Goal: Navigation & Orientation: Find specific page/section

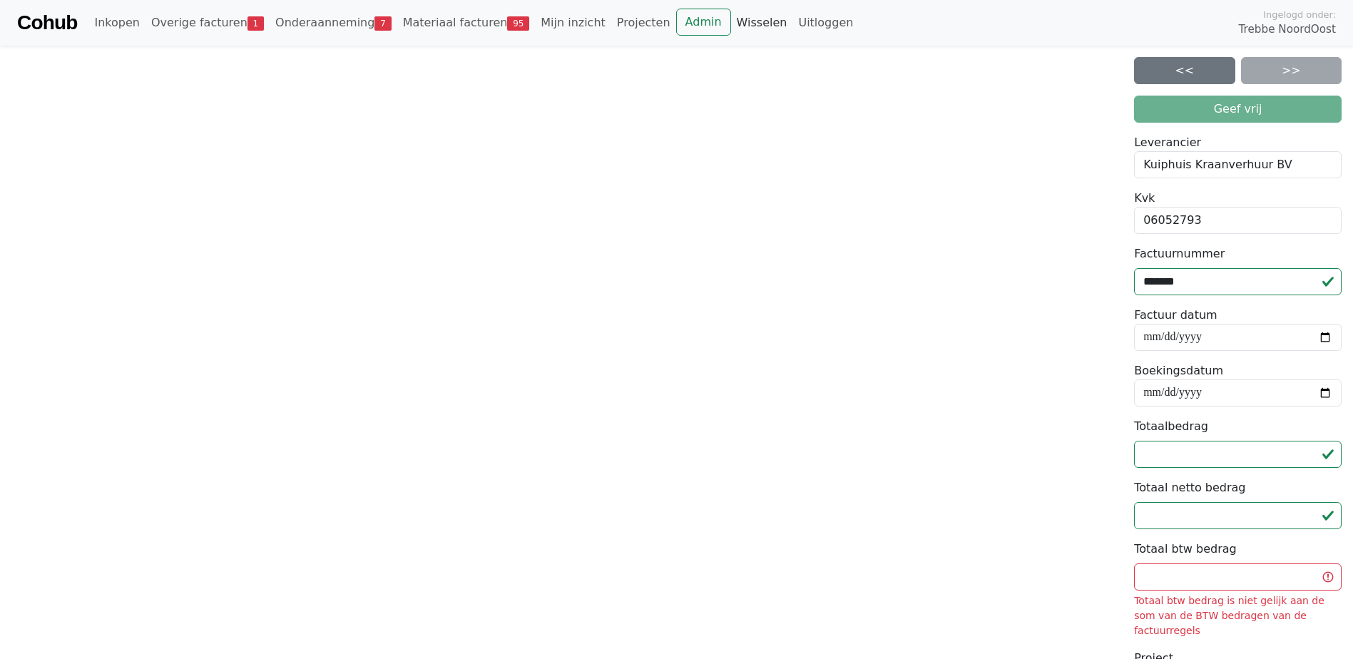
click at [731, 24] on link "Wisselen" at bounding box center [762, 23] width 62 height 29
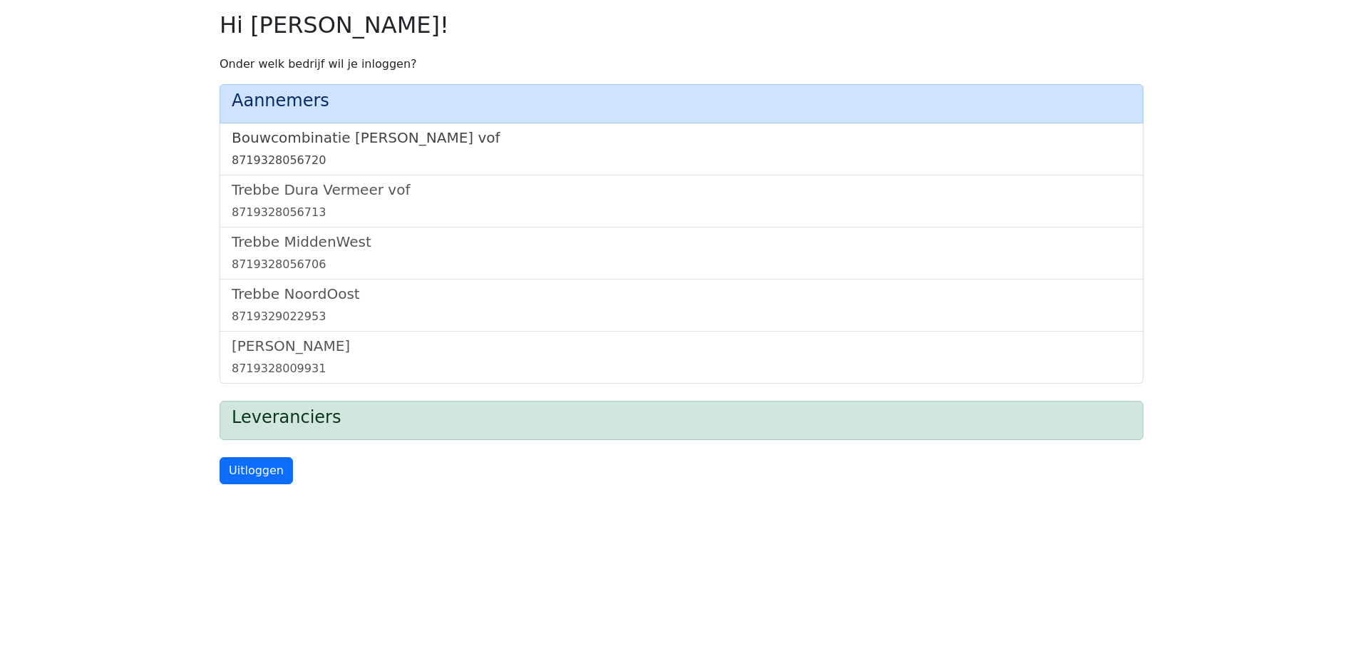
click at [383, 142] on h5 "Bouwcombinatie [PERSON_NAME] vof" at bounding box center [682, 137] width 900 height 17
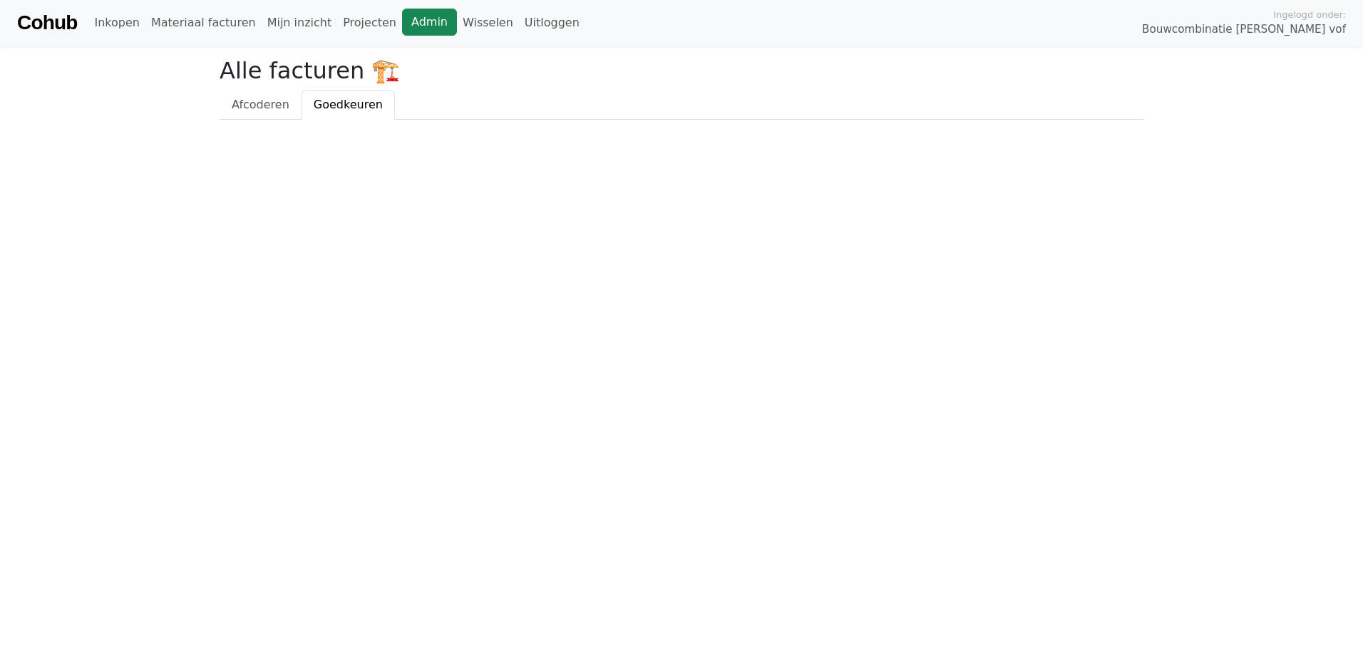
click at [409, 15] on link "Admin" at bounding box center [429, 22] width 55 height 27
click at [457, 25] on link "Wisselen" at bounding box center [488, 23] width 62 height 29
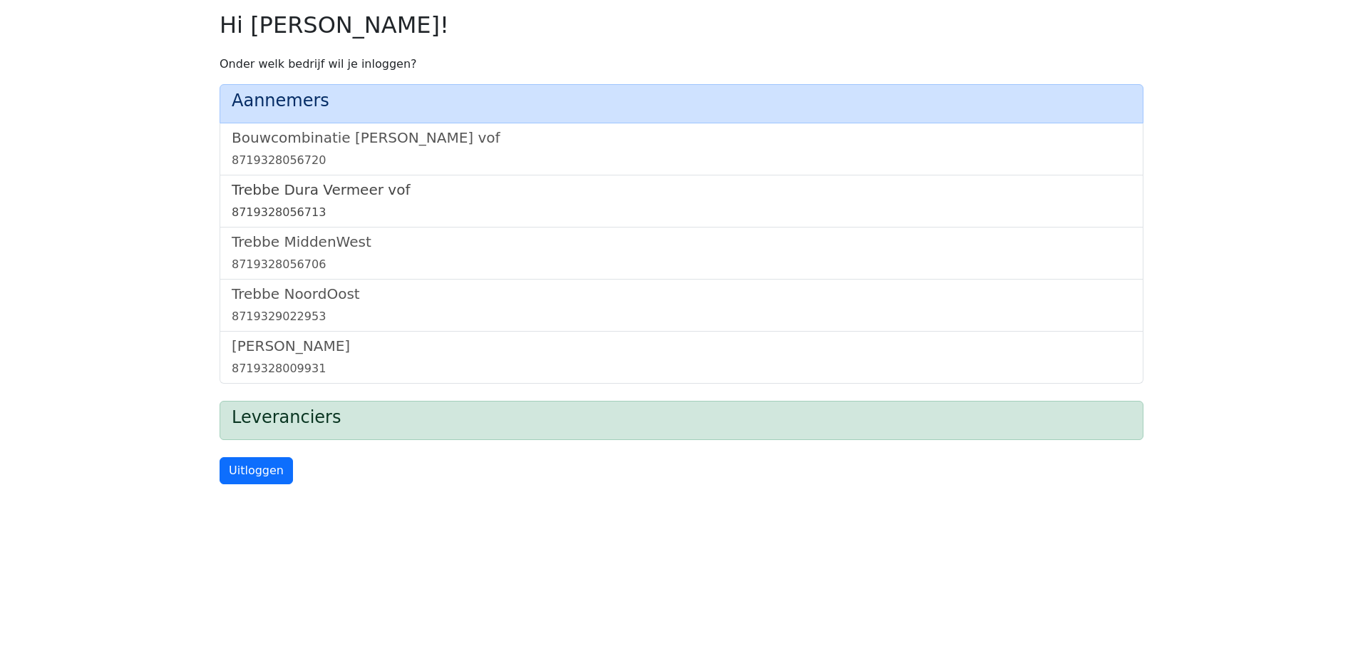
click at [310, 185] on h5 "Trebbe Dura Vermeer vof" at bounding box center [682, 189] width 900 height 17
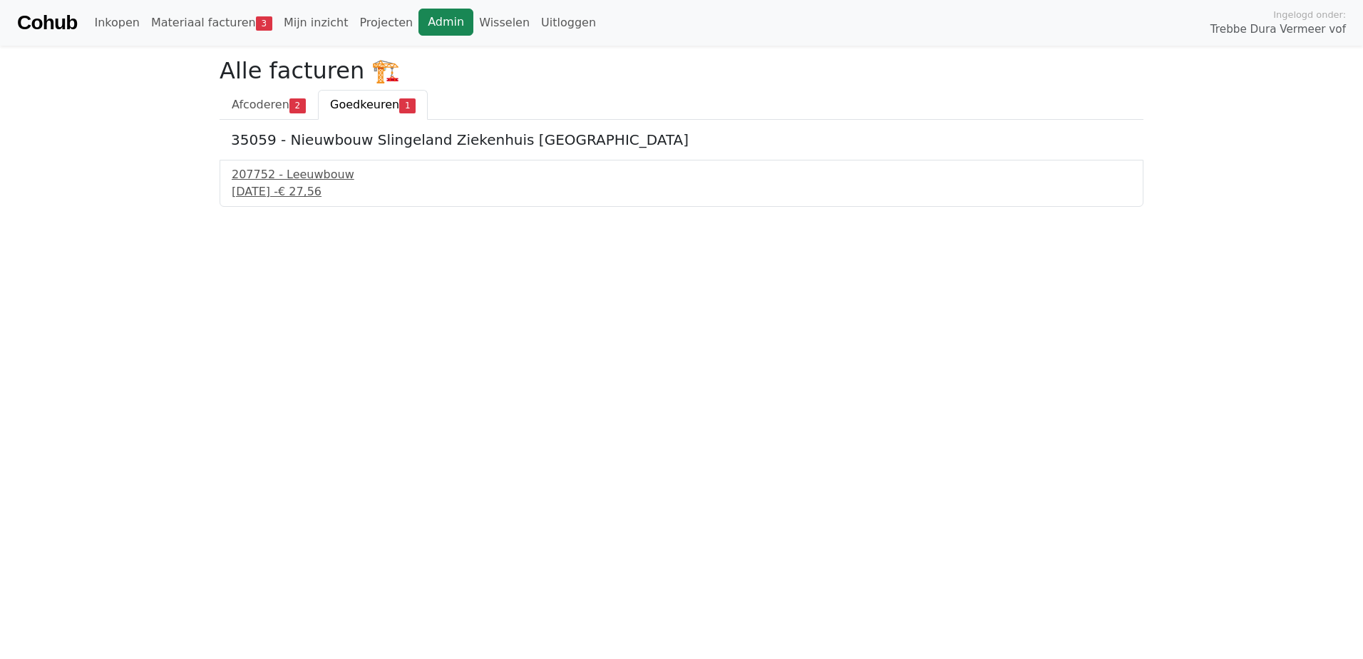
click at [419, 27] on link "Admin" at bounding box center [446, 22] width 55 height 27
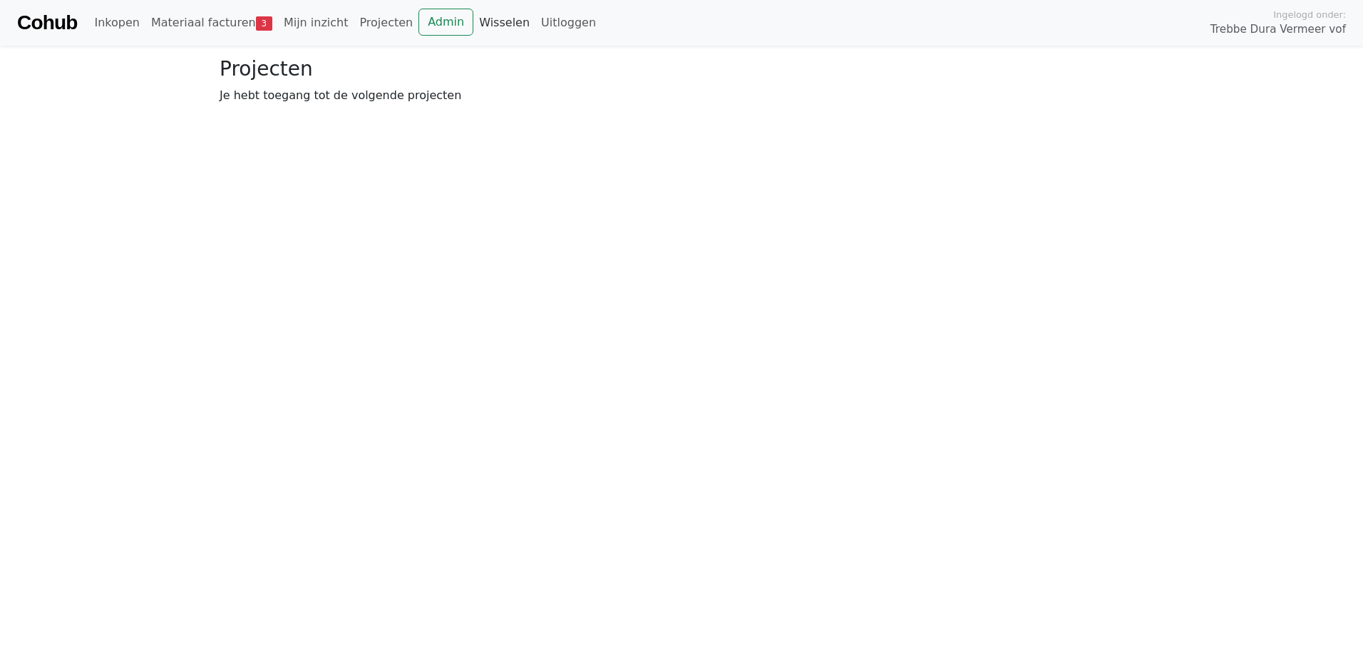
click at [474, 19] on link "Wisselen" at bounding box center [505, 23] width 62 height 29
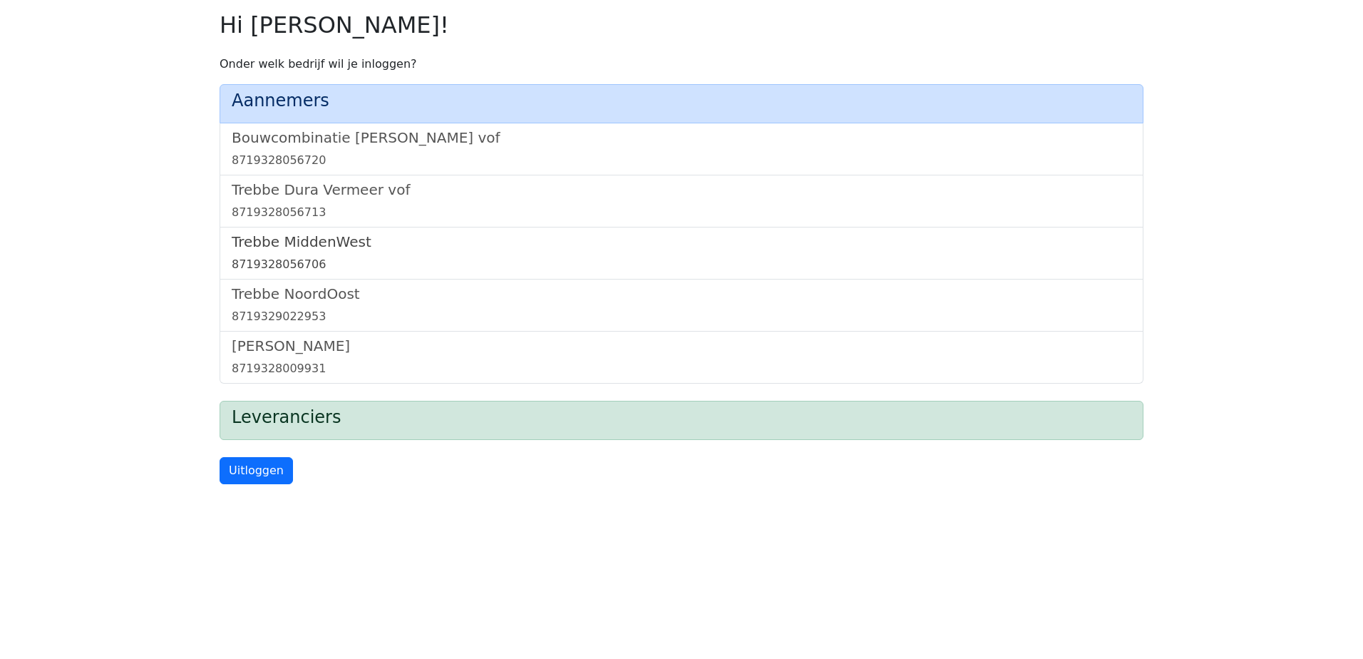
click at [334, 245] on h5 "Trebbe MiddenWest" at bounding box center [682, 241] width 900 height 17
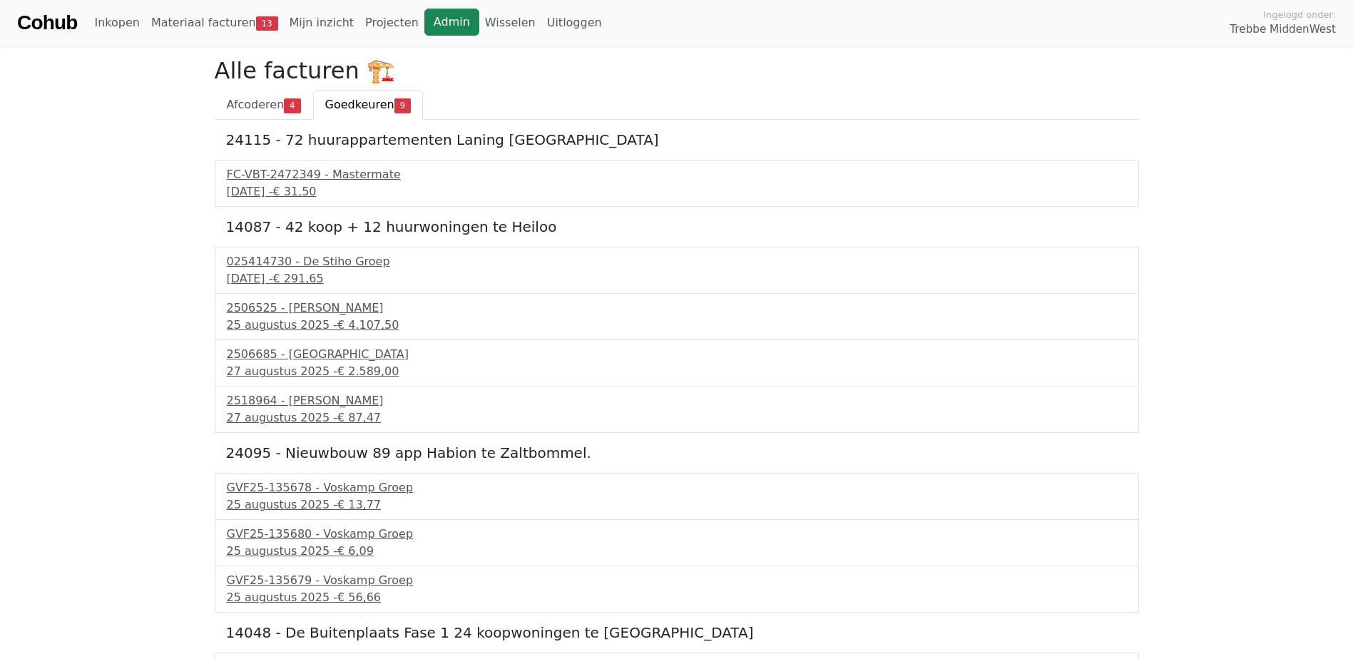
click at [424, 17] on link "Admin" at bounding box center [451, 22] width 55 height 27
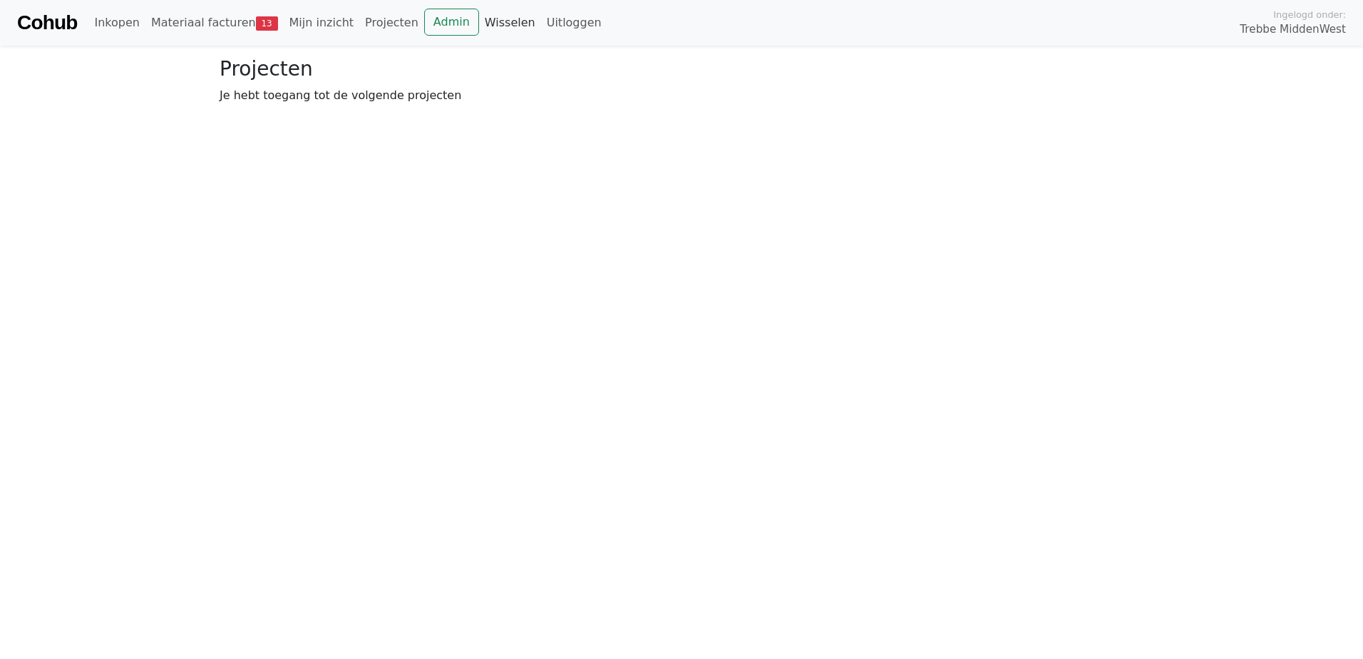
click at [479, 24] on link "Wisselen" at bounding box center [510, 23] width 62 height 29
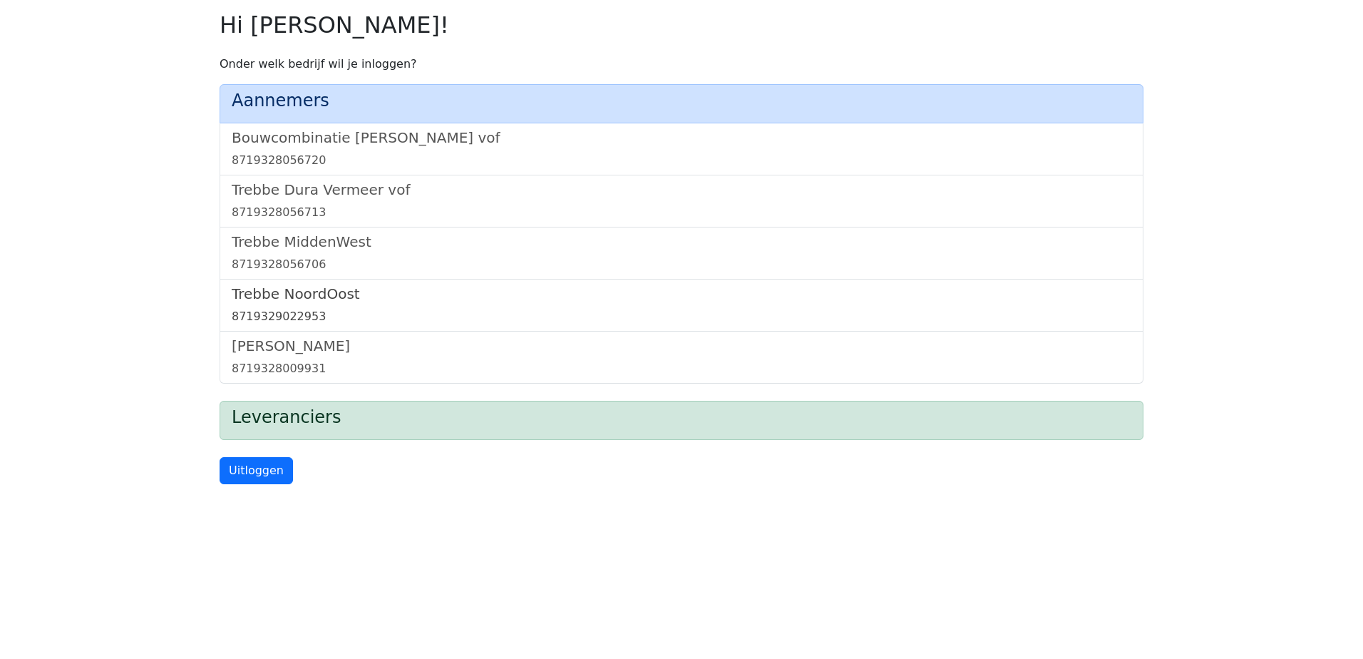
click at [323, 289] on h5 "Trebbe NoordOost" at bounding box center [682, 293] width 900 height 17
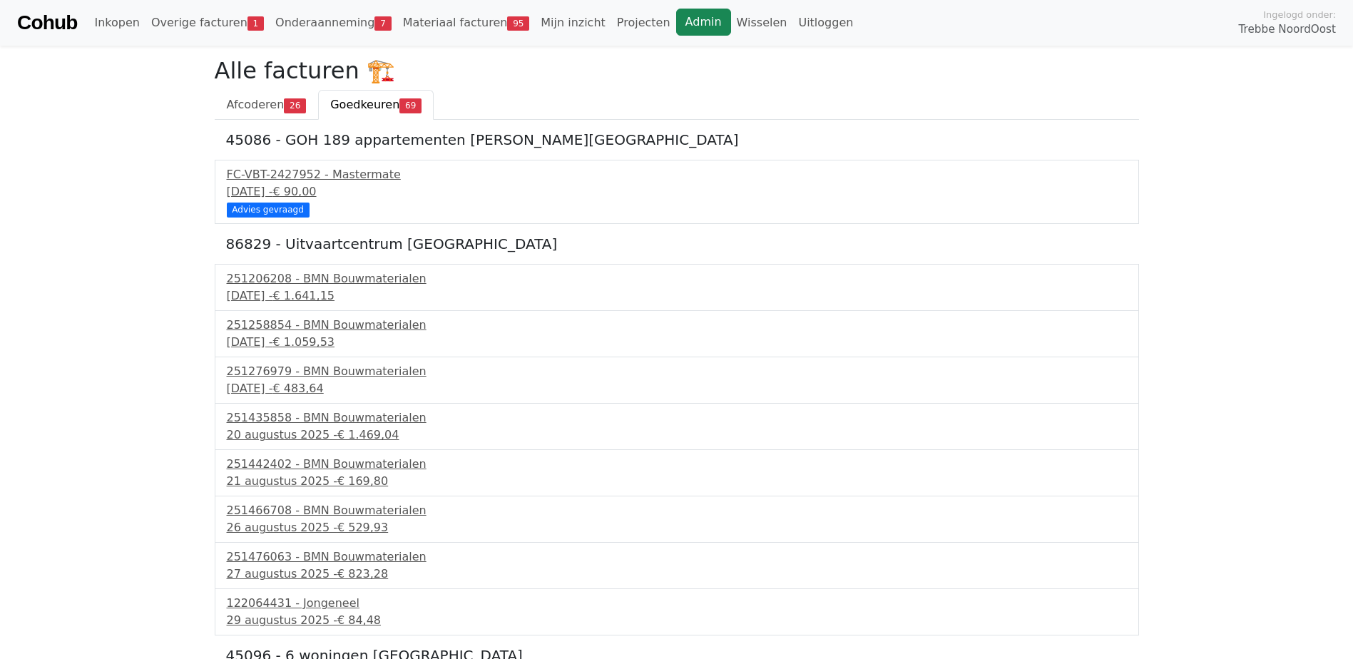
click at [676, 20] on link "Admin" at bounding box center [703, 22] width 55 height 27
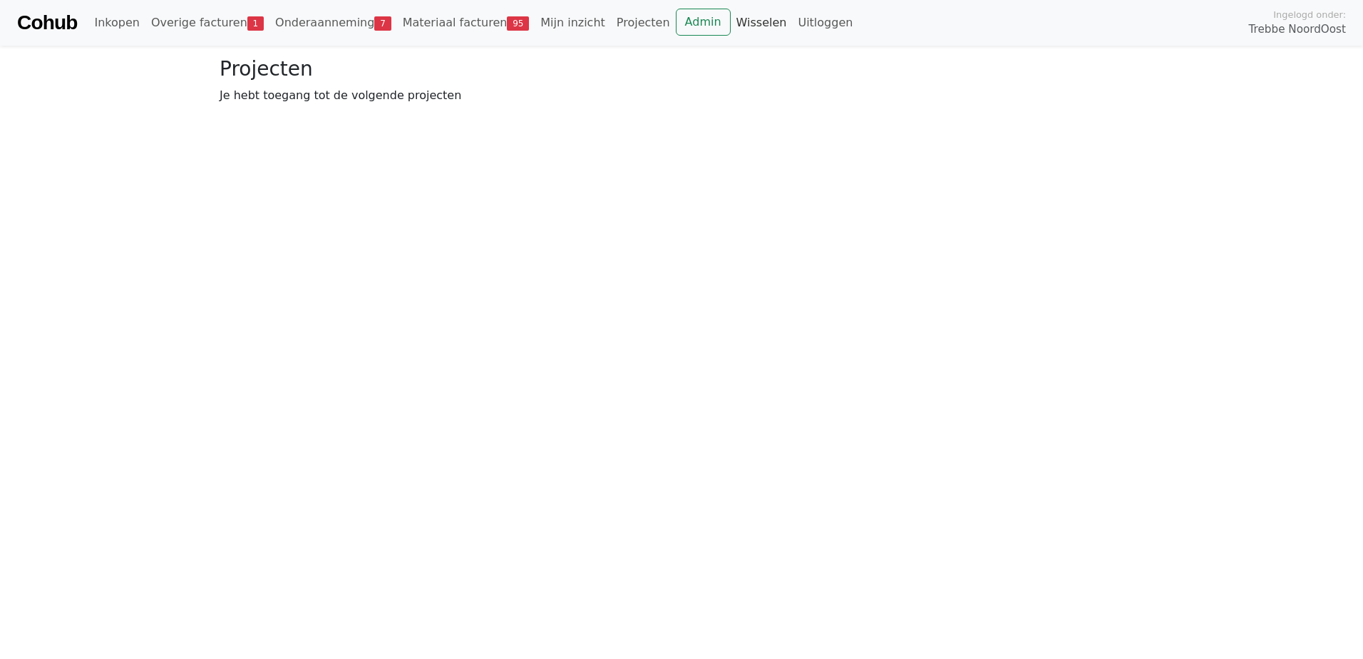
click at [731, 21] on link "Wisselen" at bounding box center [762, 23] width 62 height 29
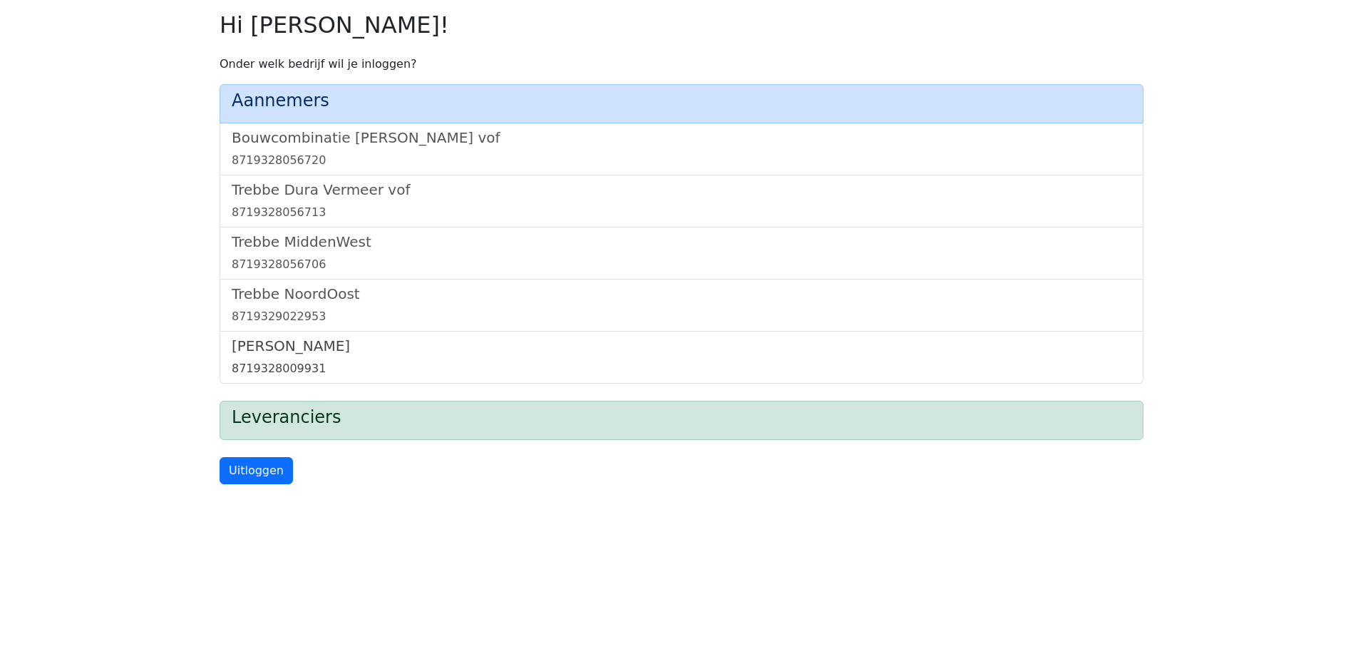
click at [273, 341] on h5 "[PERSON_NAME]" at bounding box center [682, 345] width 900 height 17
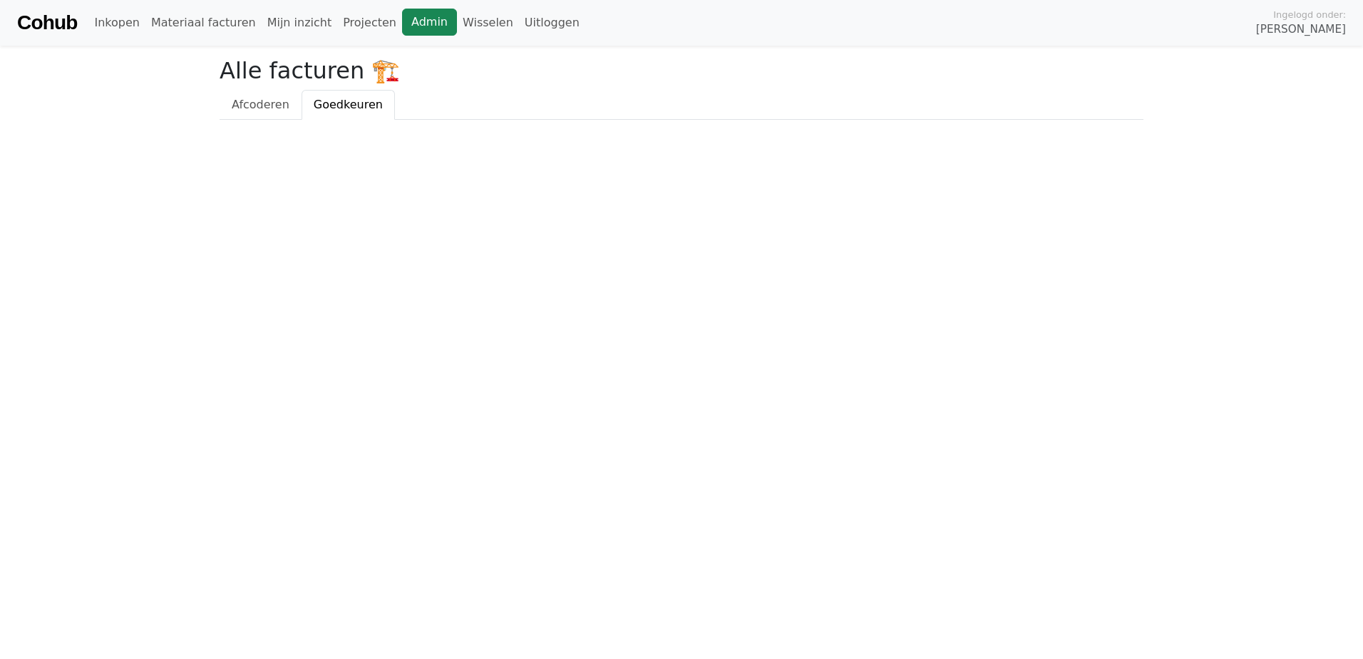
click at [402, 27] on link "Admin" at bounding box center [429, 22] width 55 height 27
